Goal: Task Accomplishment & Management: Complete application form

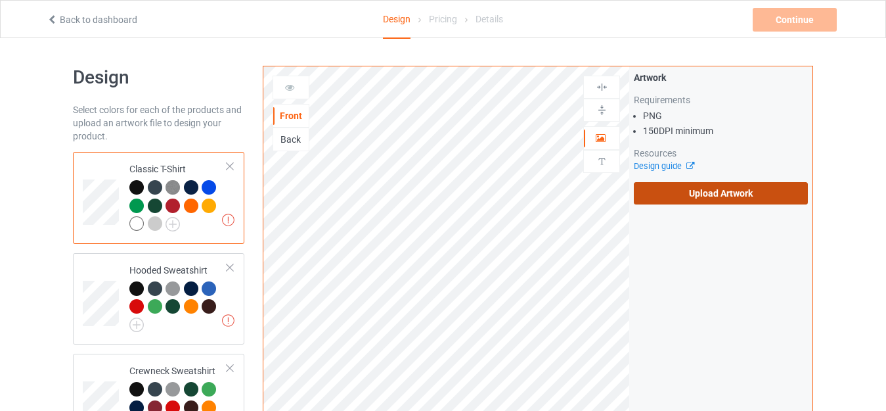
click at [685, 195] on label "Upload Artwork" at bounding box center [721, 193] width 174 height 22
click at [0, 0] on input "Upload Artwork" at bounding box center [0, 0] width 0 height 0
click at [675, 194] on label "Upload Artwork" at bounding box center [721, 193] width 174 height 22
click at [0, 0] on input "Upload Artwork" at bounding box center [0, 0] width 0 height 0
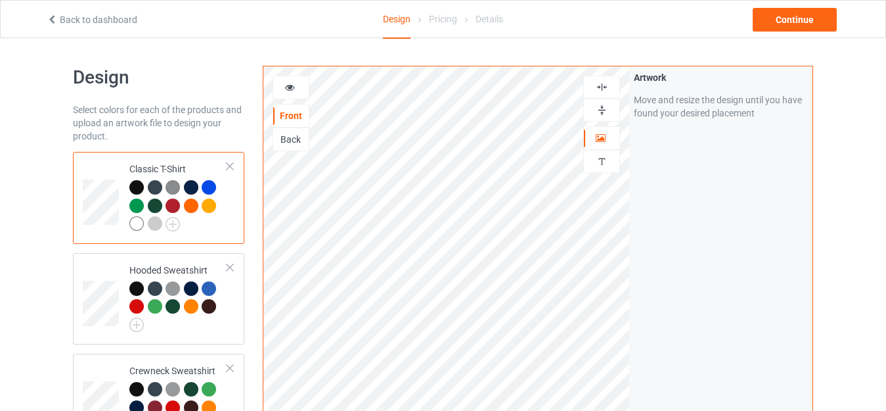
click at [599, 108] on img at bounding box center [602, 110] width 12 height 12
click at [600, 104] on img at bounding box center [602, 110] width 12 height 12
click at [794, 20] on div "Continue" at bounding box center [795, 20] width 84 height 24
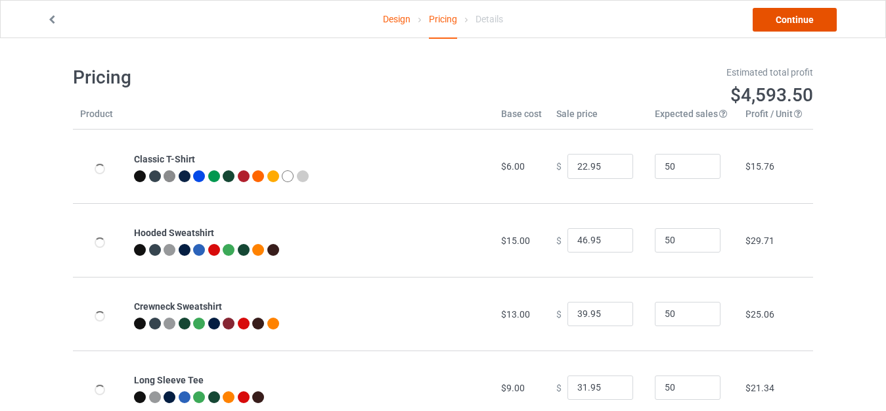
click at [794, 20] on link "Continue" at bounding box center [795, 20] width 84 height 24
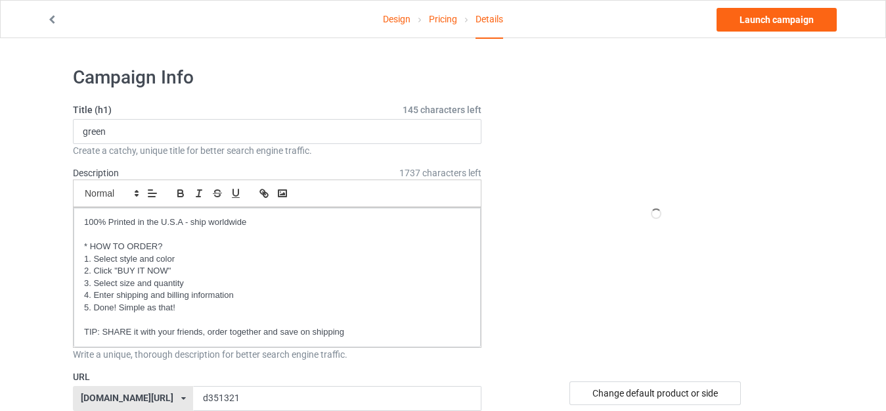
click at [256, 203] on div "Small Normal Large Big Huge" at bounding box center [277, 193] width 409 height 28
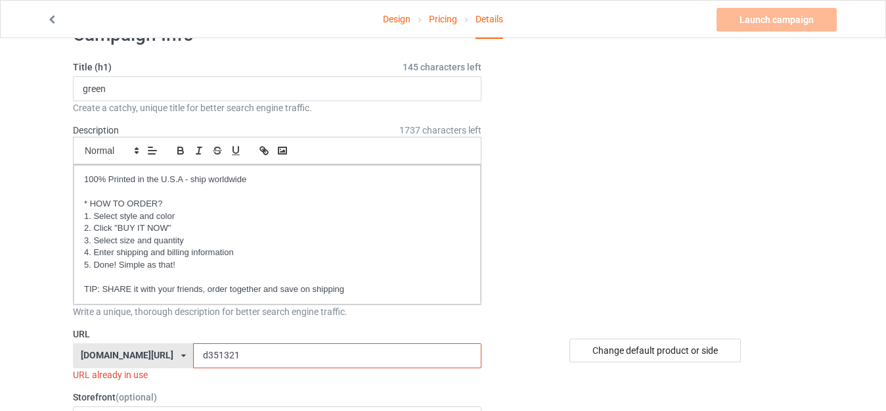
scroll to position [66, 0]
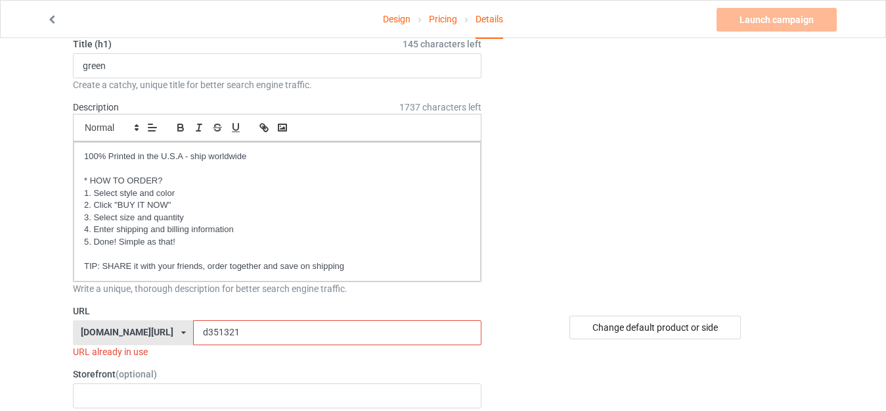
click at [210, 331] on input "d351321" at bounding box center [337, 332] width 288 height 25
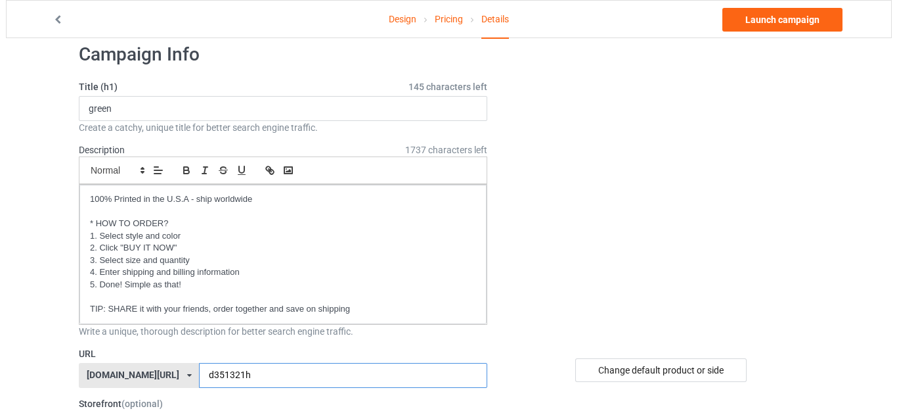
scroll to position [0, 0]
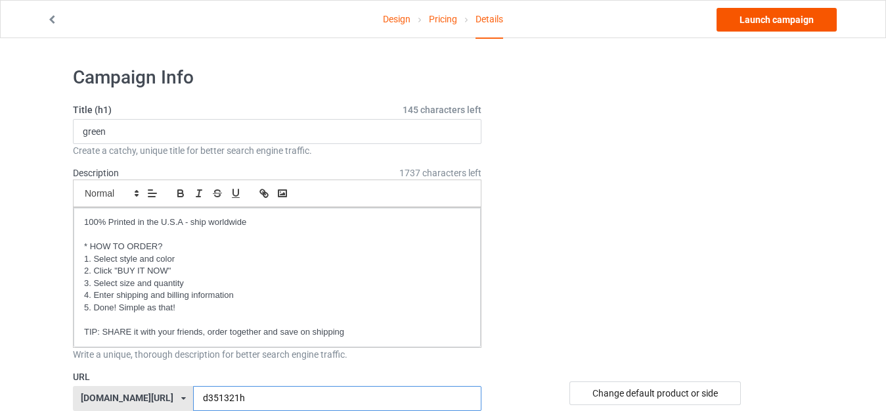
type input "d351321h"
click at [770, 19] on link "Launch campaign" at bounding box center [777, 20] width 120 height 24
